Goal: Check status: Check status

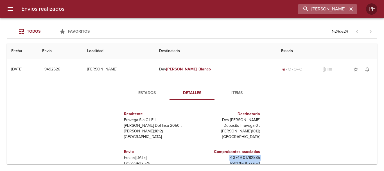
click at [351, 9] on icon "button" at bounding box center [351, 8] width 3 height 3
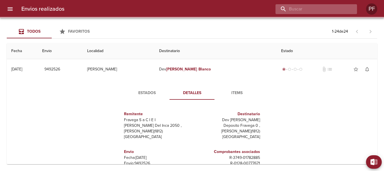
paste input "R-3749-01784393"
type input "R-3749-01784393"
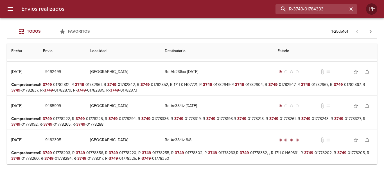
scroll to position [112, 0]
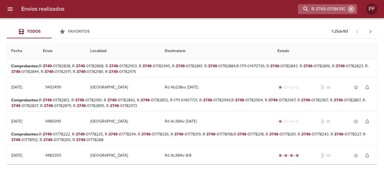
click at [348, 9] on button "button" at bounding box center [351, 8] width 7 height 7
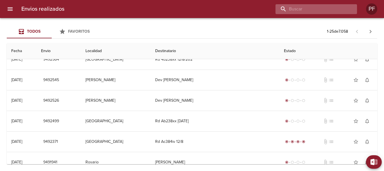
scroll to position [0, 0]
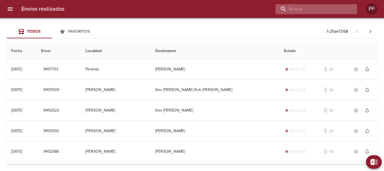
paste input "R-3749-01782839"
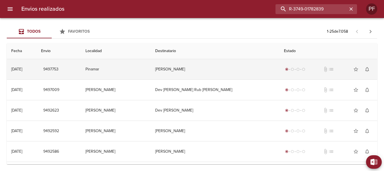
type input "R-3749-01782839"
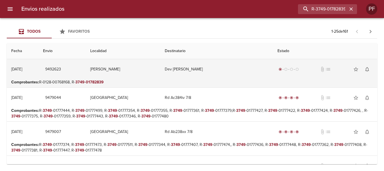
click at [160, 73] on td "[PERSON_NAME]" at bounding box center [123, 69] width 75 height 20
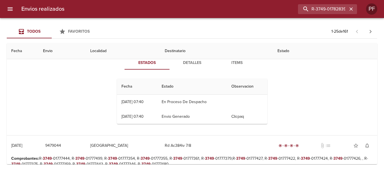
scroll to position [28, 0]
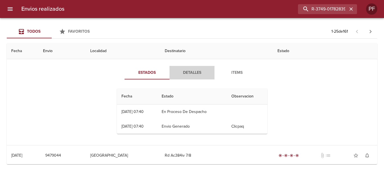
click at [196, 72] on span "Detalles" at bounding box center [192, 72] width 38 height 7
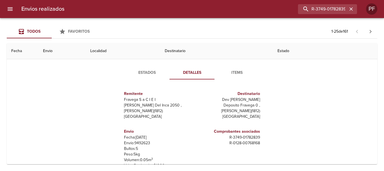
scroll to position [8, 0]
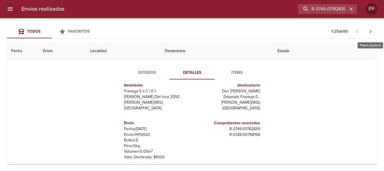
click at [371, 32] on icon "button" at bounding box center [371, 31] width 2 height 3
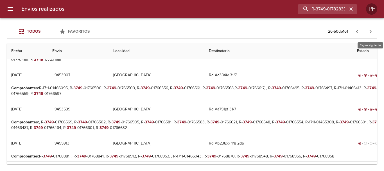
scroll to position [0, 0]
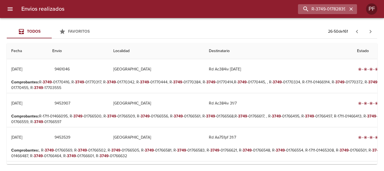
click at [350, 10] on icon "button" at bounding box center [351, 8] width 3 height 3
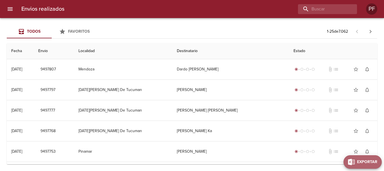
click at [376, 163] on span "Exportar" at bounding box center [367, 161] width 20 height 7
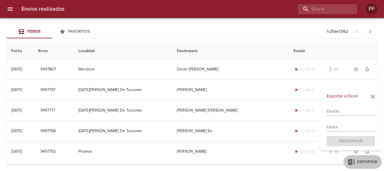
click at [337, 112] on input "text" at bounding box center [351, 111] width 48 height 9
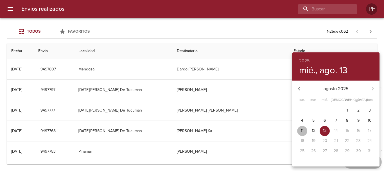
click at [303, 129] on p "11" at bounding box center [302, 131] width 3 height 6
type input "[DATE]"
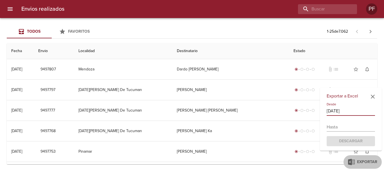
click at [346, 127] on input "text" at bounding box center [351, 126] width 48 height 9
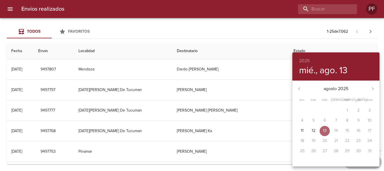
click at [326, 130] on p "13" at bounding box center [325, 131] width 4 height 6
type input "[DATE]"
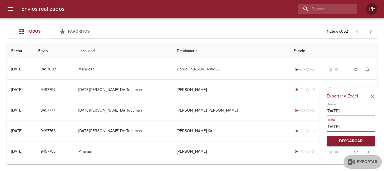
click at [347, 141] on span "Descargar" at bounding box center [350, 141] width 39 height 7
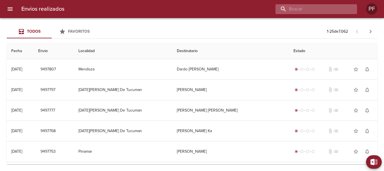
click at [336, 12] on input "buscar" at bounding box center [312, 9] width 72 height 10
paste input "9491662"
type input "9491662"
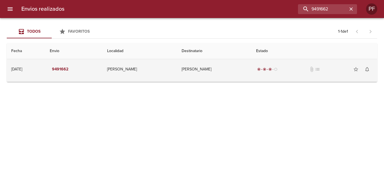
click at [199, 67] on td "[PERSON_NAME]" at bounding box center [214, 69] width 75 height 20
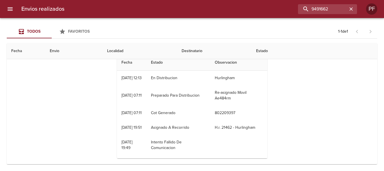
scroll to position [28, 0]
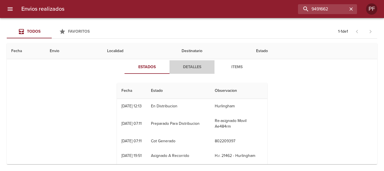
click at [197, 67] on span "Detalles" at bounding box center [192, 67] width 38 height 7
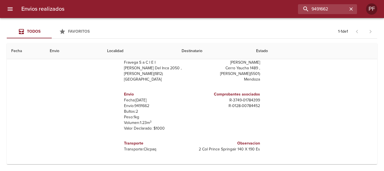
scroll to position [61, 0]
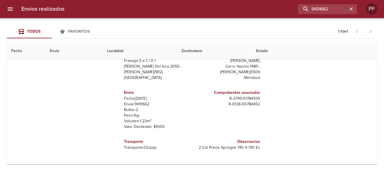
click at [212, 49] on th "Destinatario" at bounding box center [214, 51] width 75 height 16
click at [183, 54] on th "Destinatario" at bounding box center [214, 51] width 75 height 16
click at [200, 48] on th "Destinatario" at bounding box center [214, 51] width 75 height 16
click at [261, 50] on th "Estado" at bounding box center [315, 51] width 126 height 16
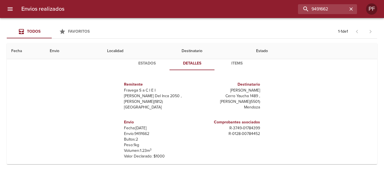
scroll to position [0, 0]
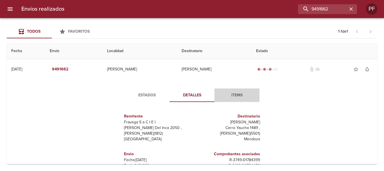
click at [235, 101] on button "Items" at bounding box center [237, 94] width 45 height 13
